Goal: Book appointment/travel/reservation

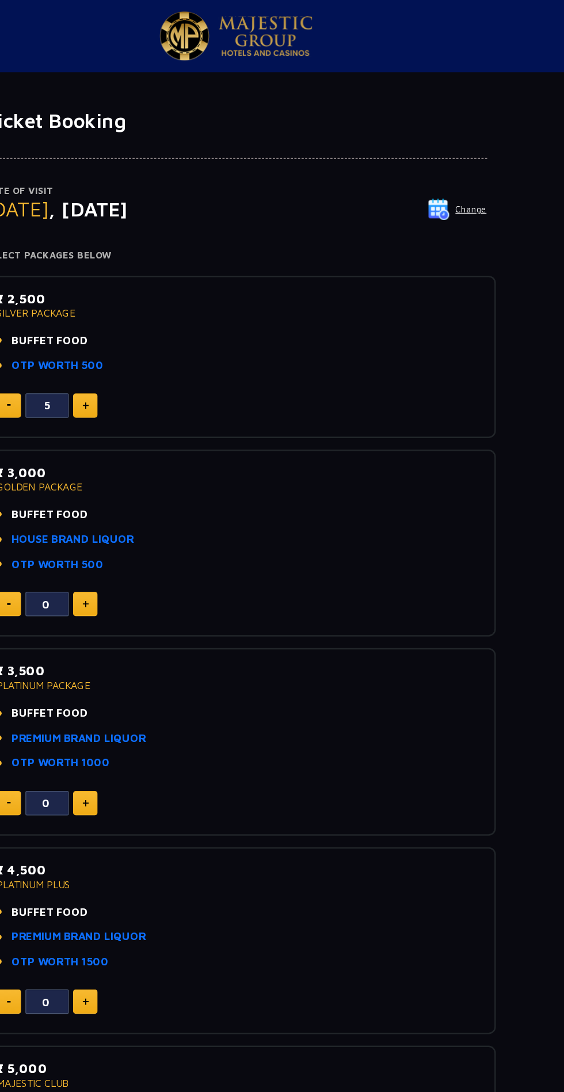
click at [466, 167] on button "Change" at bounding box center [459, 167] width 48 height 18
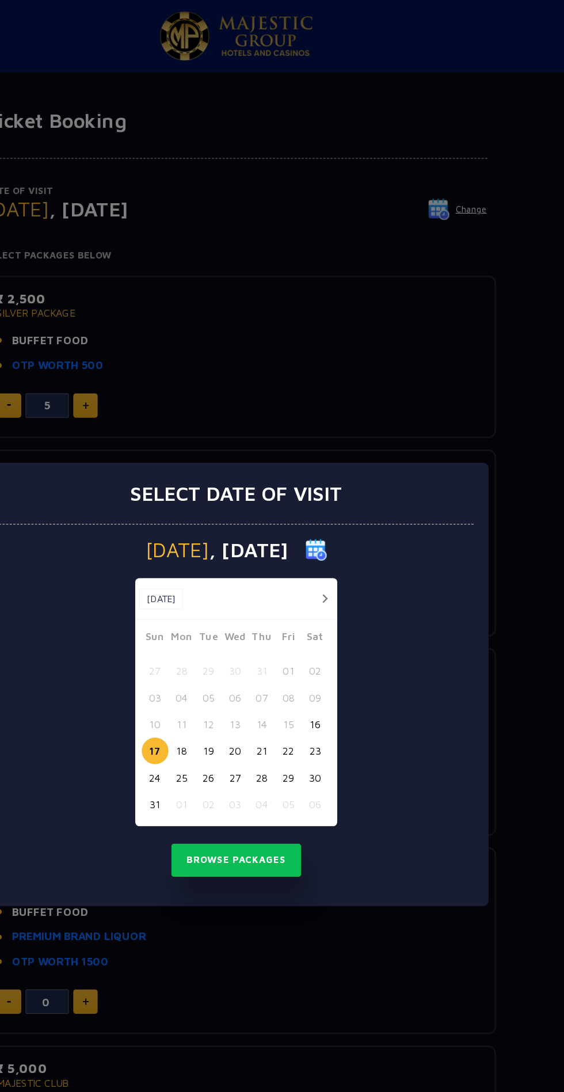
click at [347, 578] on button "16" at bounding box center [345, 577] width 21 height 21
click at [312, 686] on button "Browse Packages" at bounding box center [282, 686] width 104 height 26
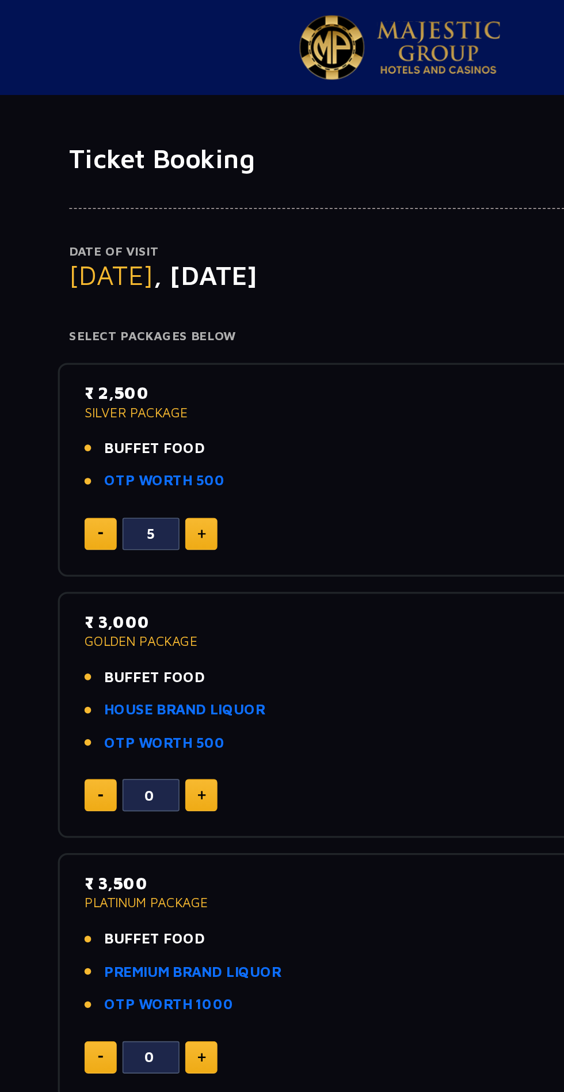
click at [255, 37] on img at bounding box center [241, 28] width 40 height 39
